Goal: Find specific page/section: Find specific page/section

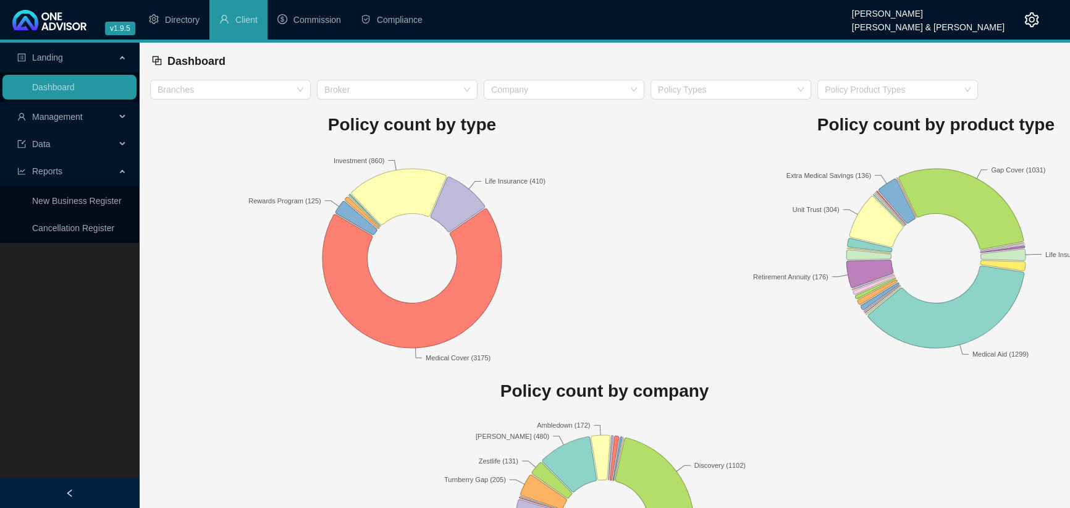
click at [38, 114] on span "Management" at bounding box center [57, 117] width 51 height 10
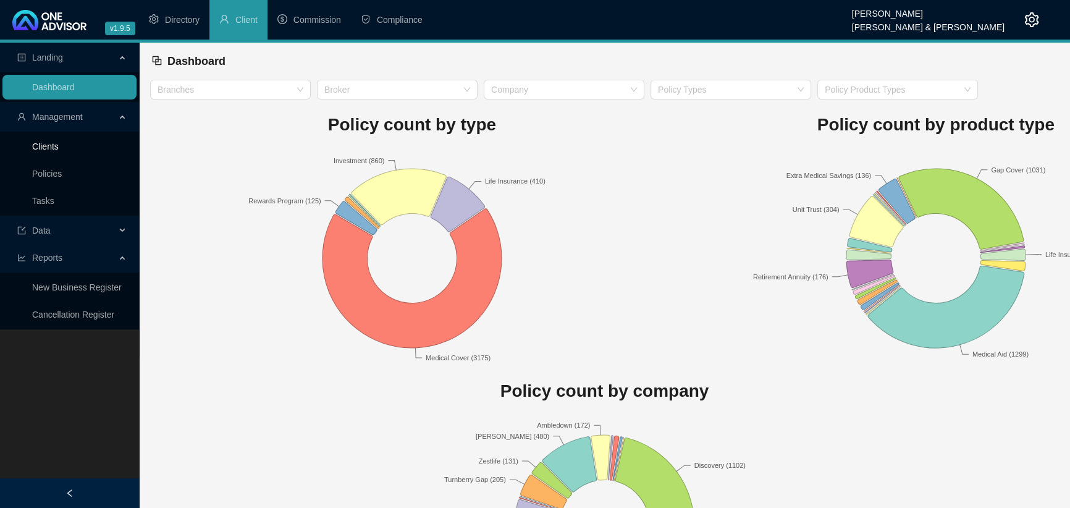
click at [54, 141] on link "Clients" at bounding box center [45, 146] width 27 height 10
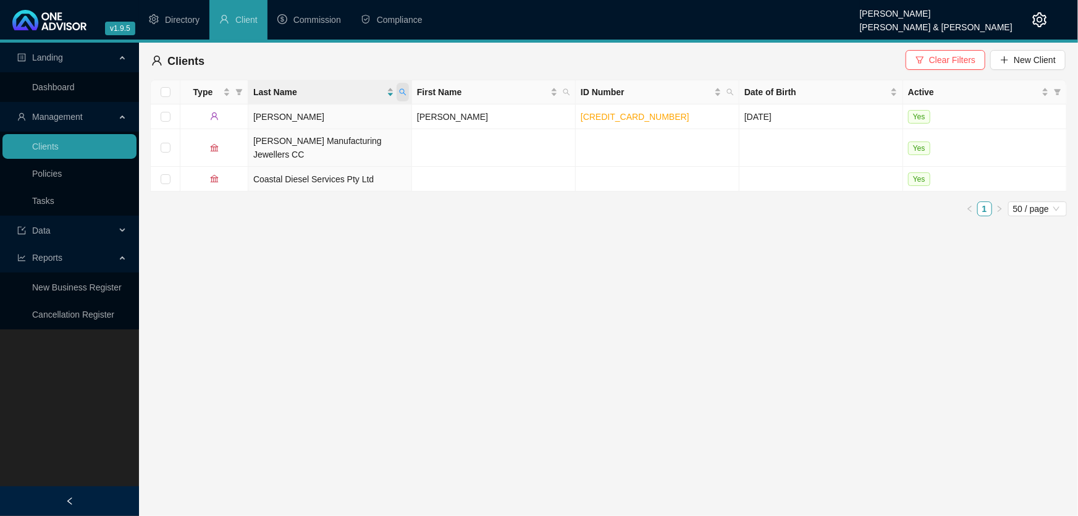
click at [404, 88] on icon "search" at bounding box center [402, 91] width 7 height 7
type input "botha"
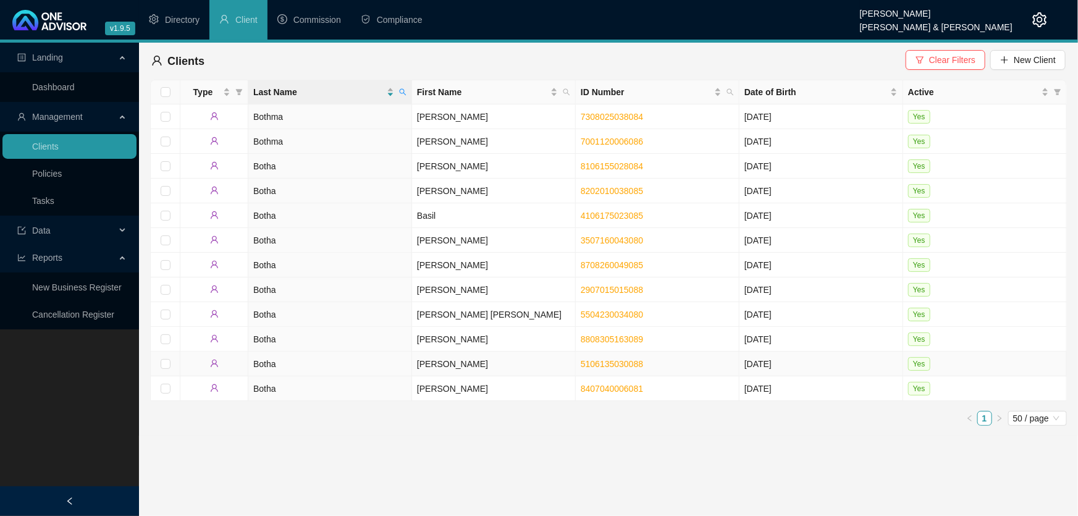
click at [433, 361] on td "[PERSON_NAME]" at bounding box center [494, 363] width 164 height 25
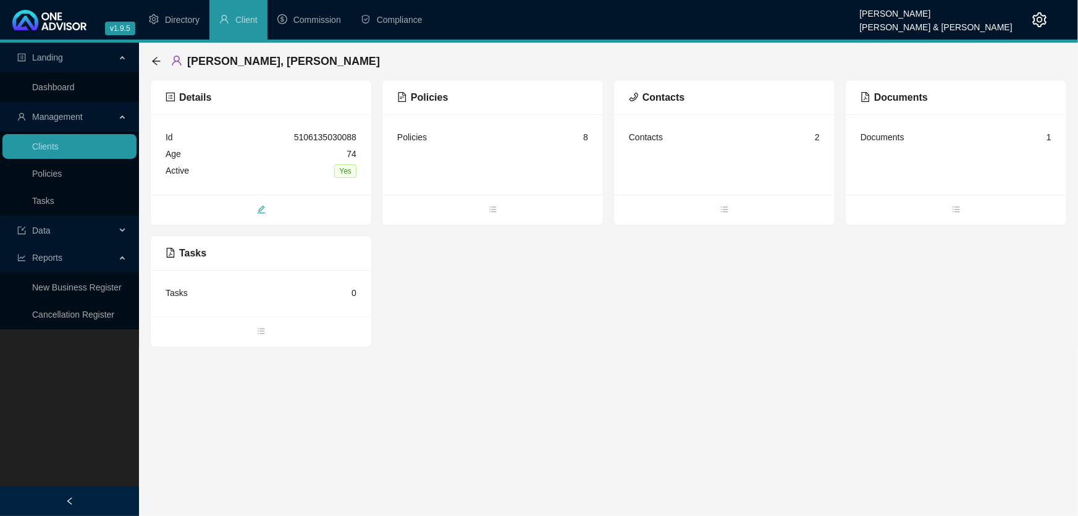
click at [260, 206] on icon "edit" at bounding box center [261, 209] width 9 height 9
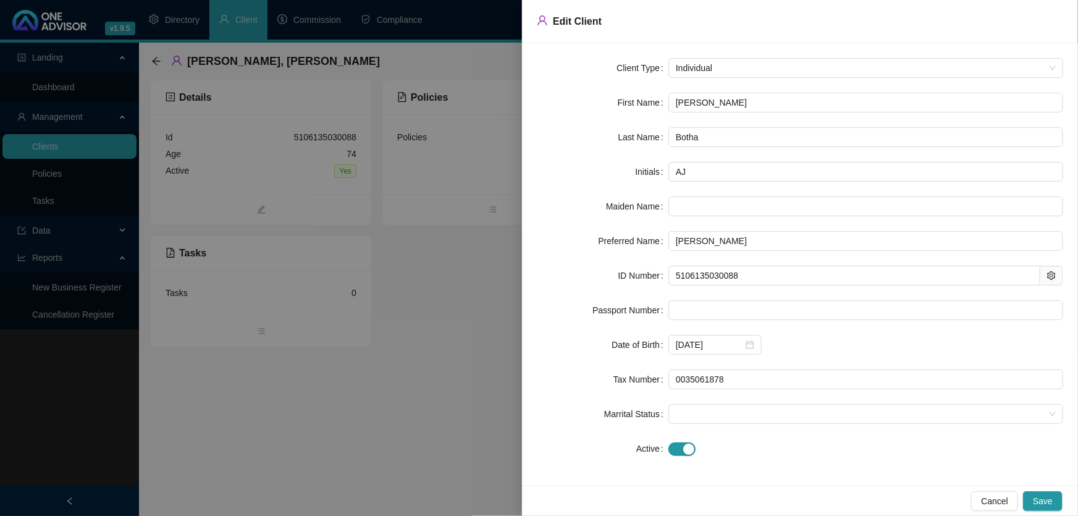
click at [335, 488] on div at bounding box center [539, 258] width 1078 height 516
